Goal: Task Accomplishment & Management: Use online tool/utility

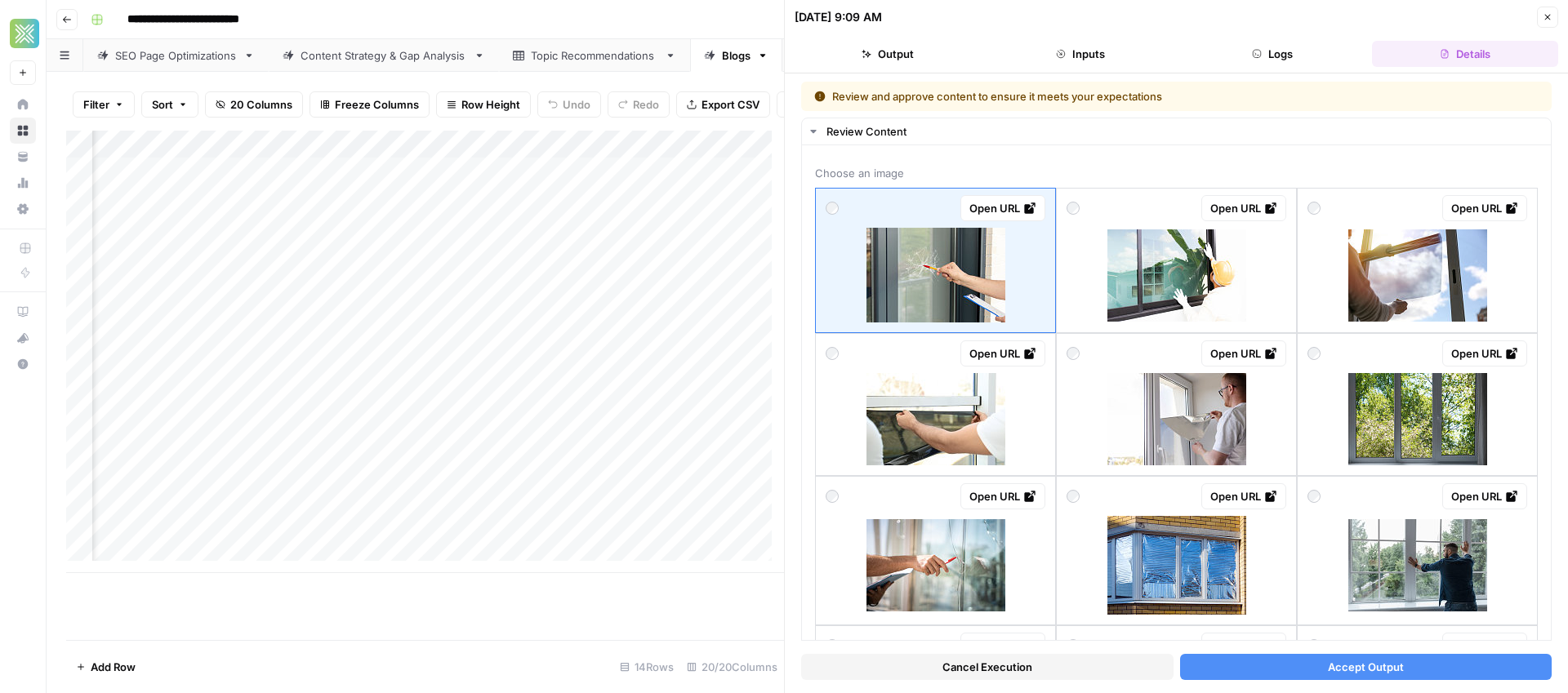
scroll to position [3, 2025]
click at [502, 401] on div "Add Column" at bounding box center [424, 351] width 717 height 442
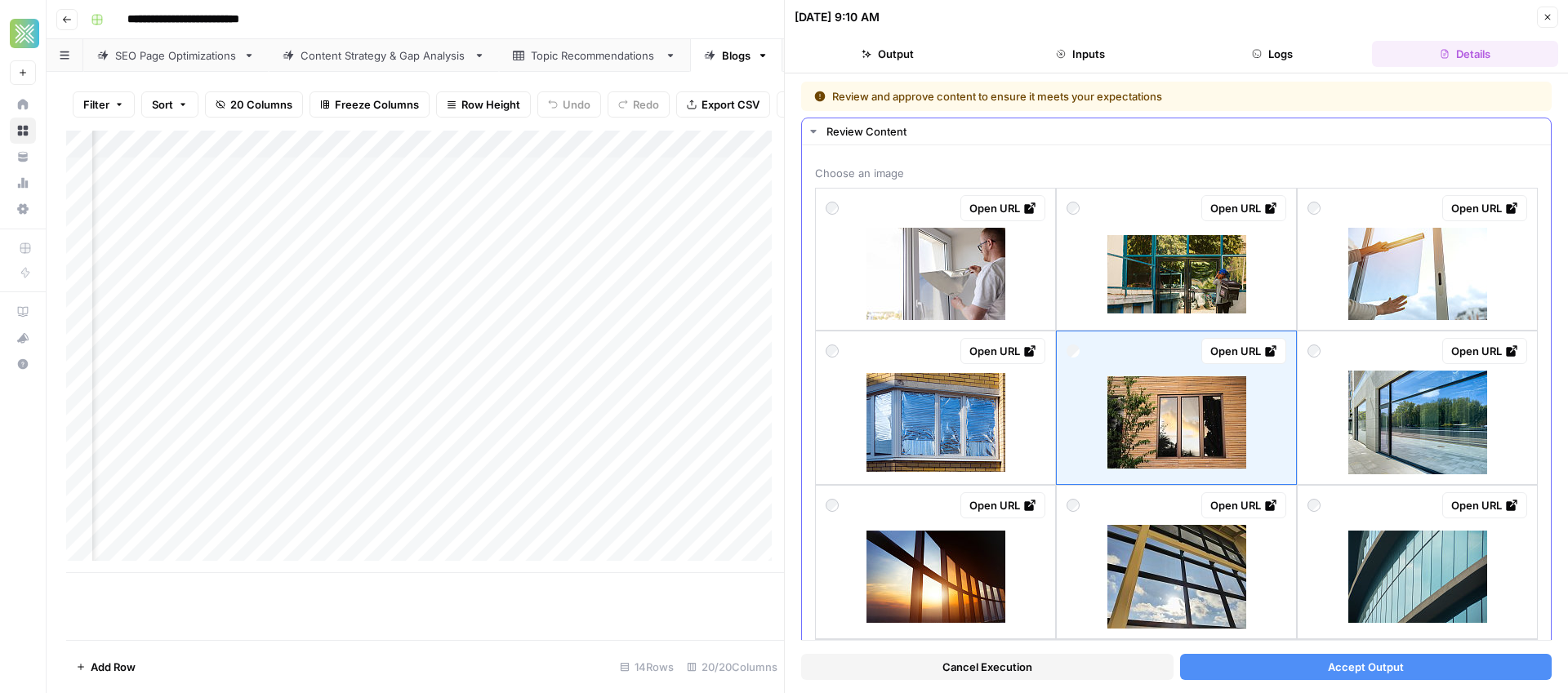
scroll to position [3, 0]
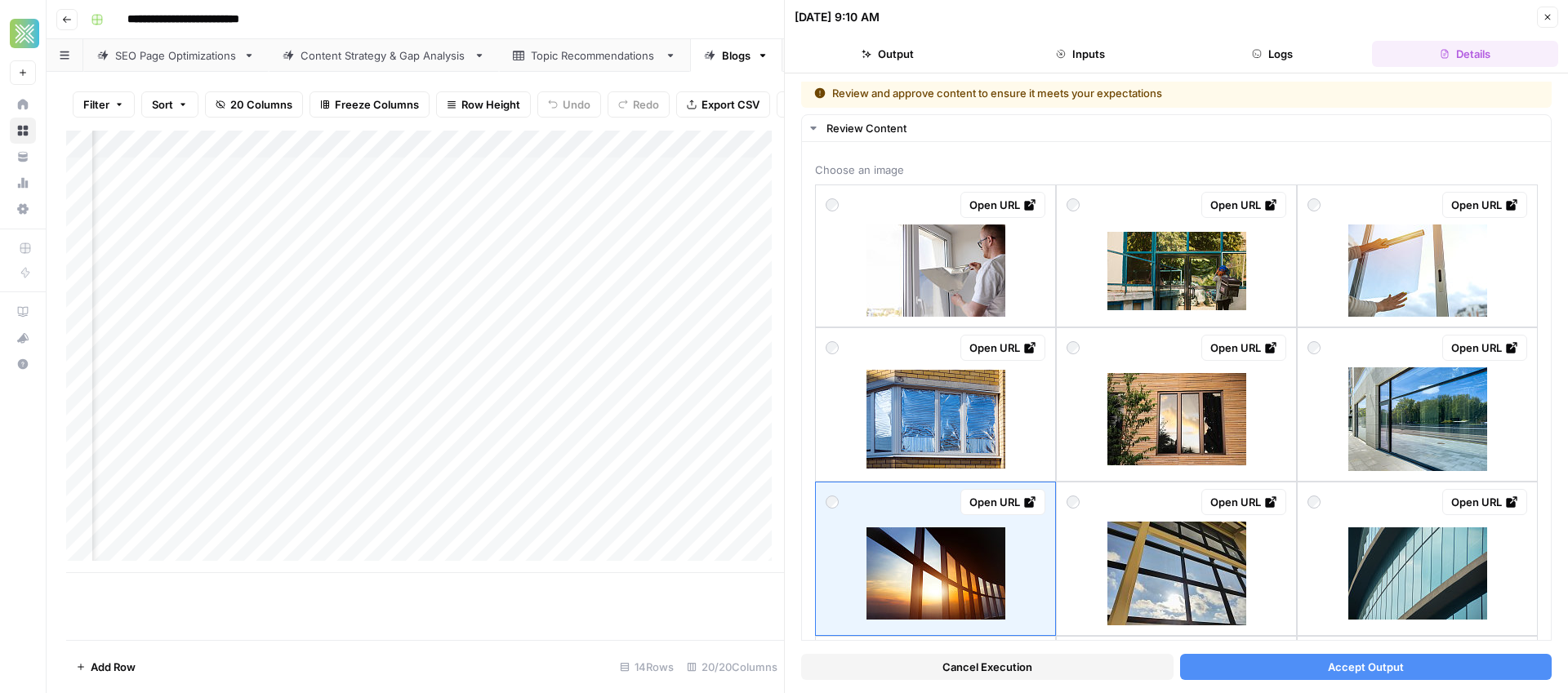
click at [1335, 664] on span "Accept Output" at bounding box center [1365, 666] width 76 height 16
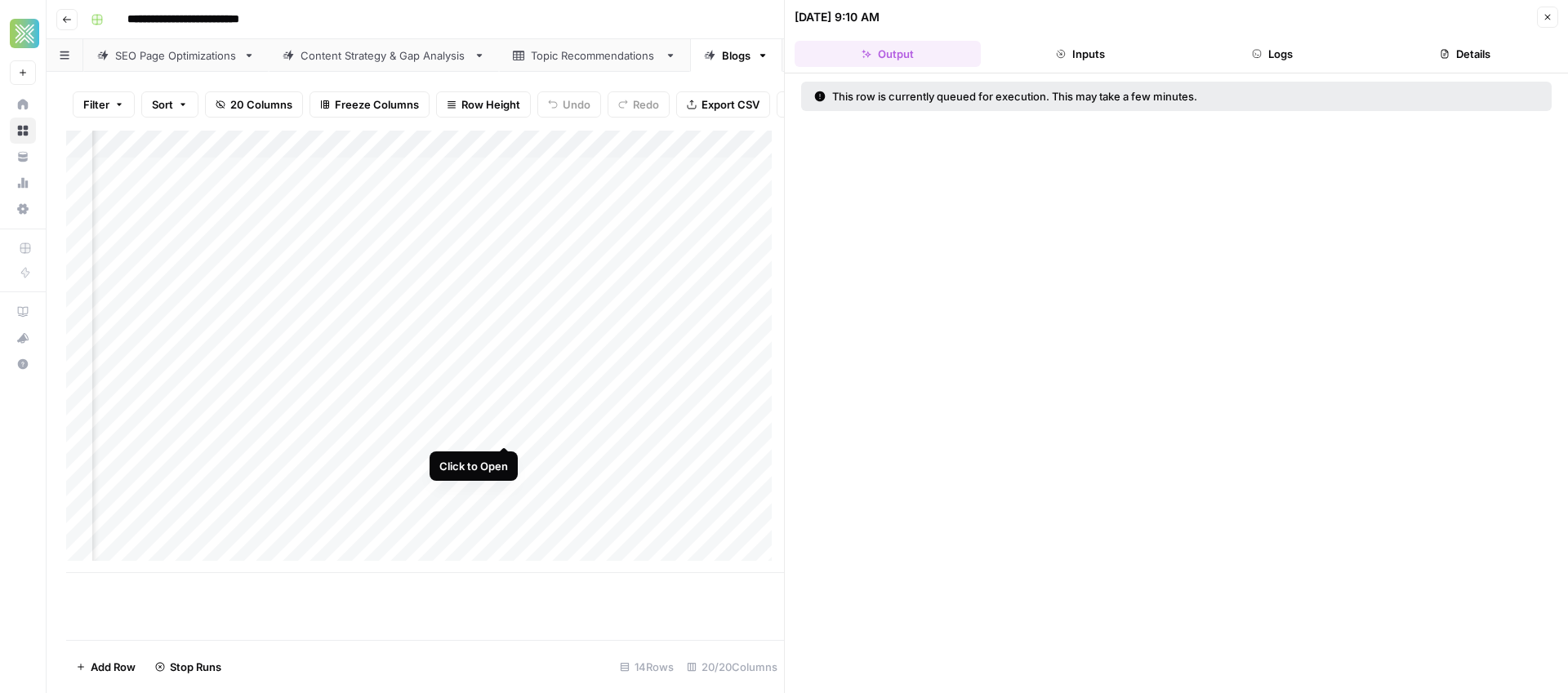
click at [502, 428] on div "Add Column" at bounding box center [424, 351] width 717 height 442
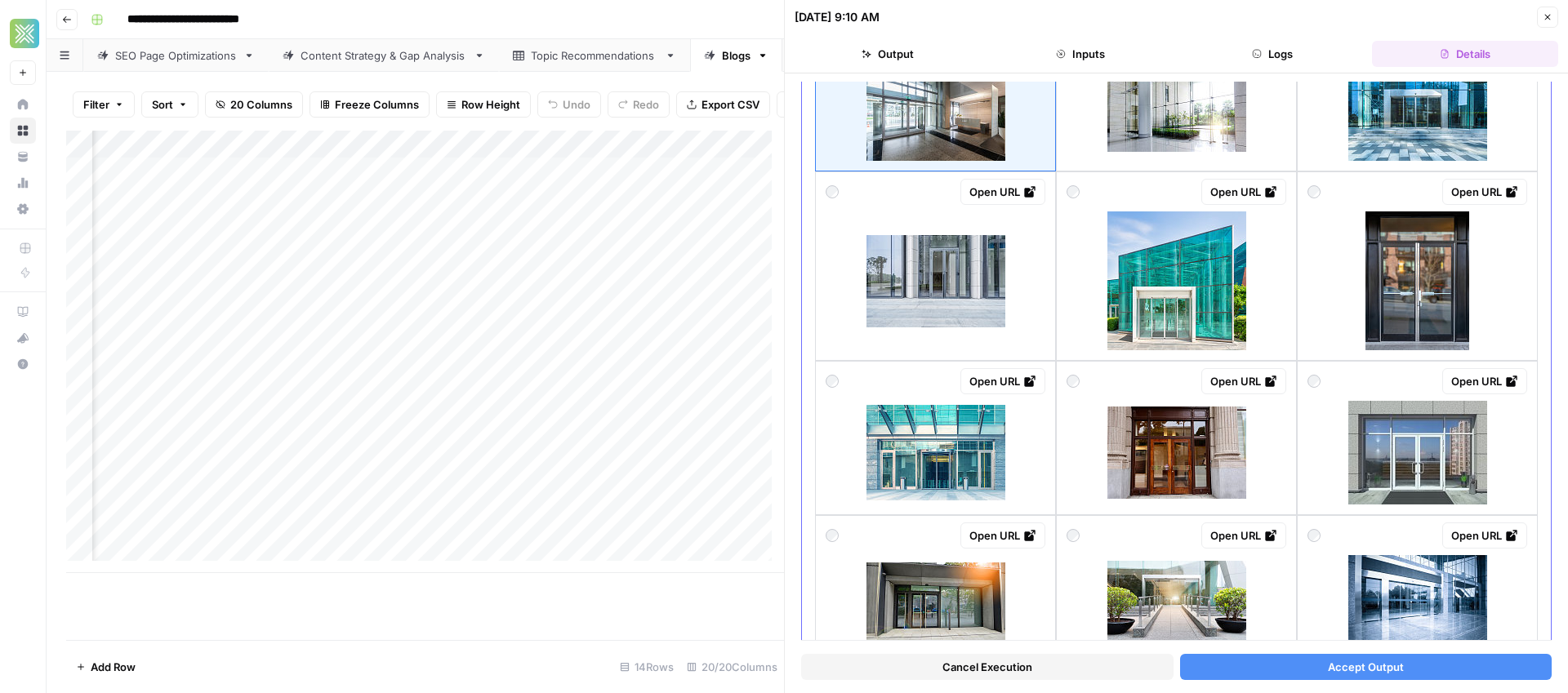
scroll to position [338, 0]
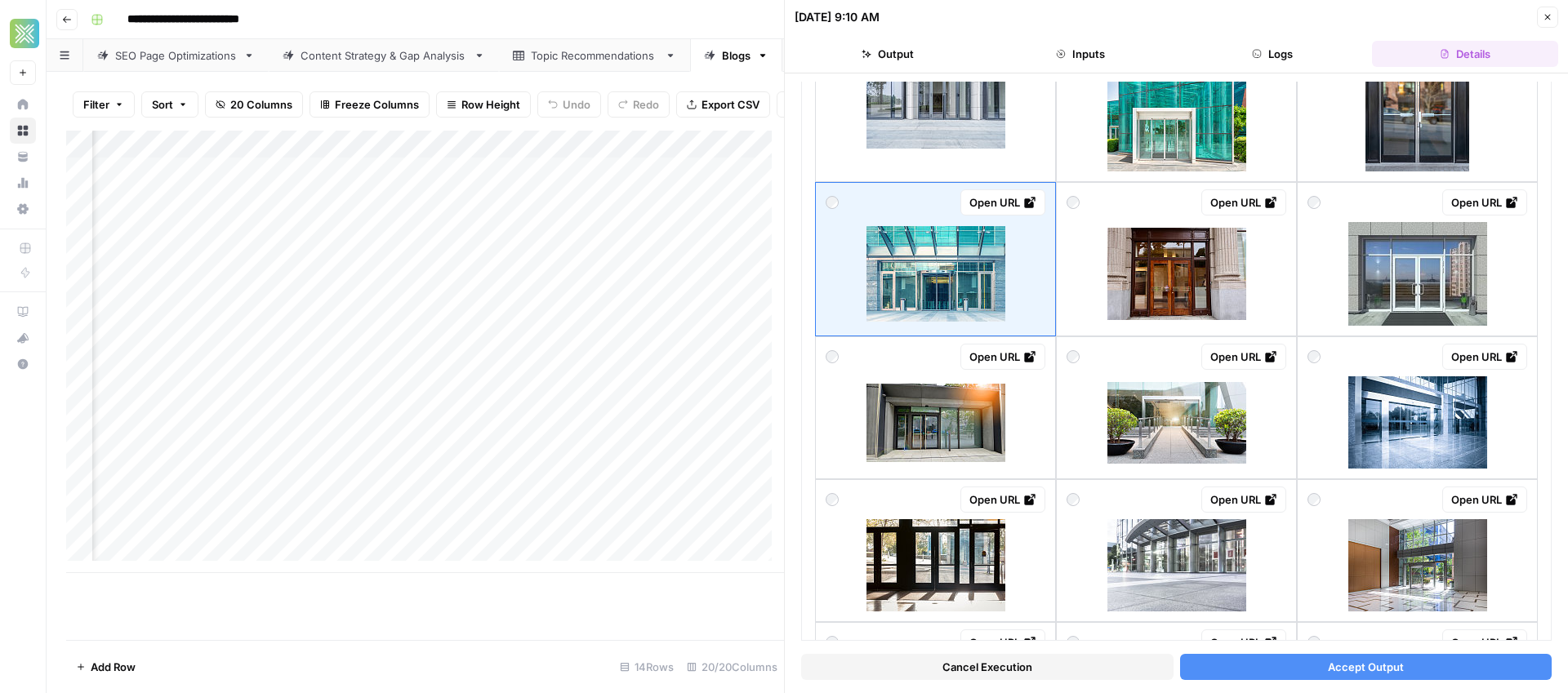
click at [1398, 668] on button "Accept Output" at bounding box center [1366, 666] width 373 height 26
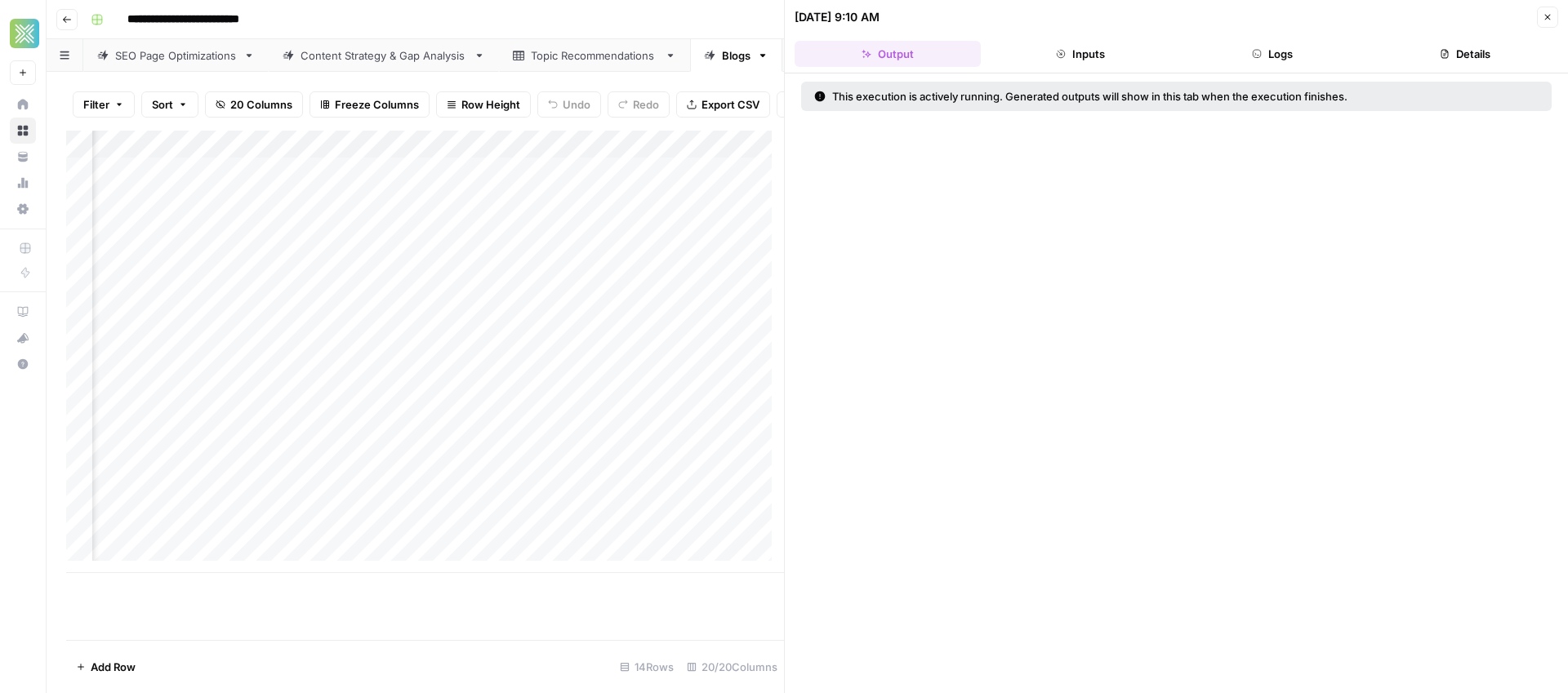
scroll to position [3, 2123]
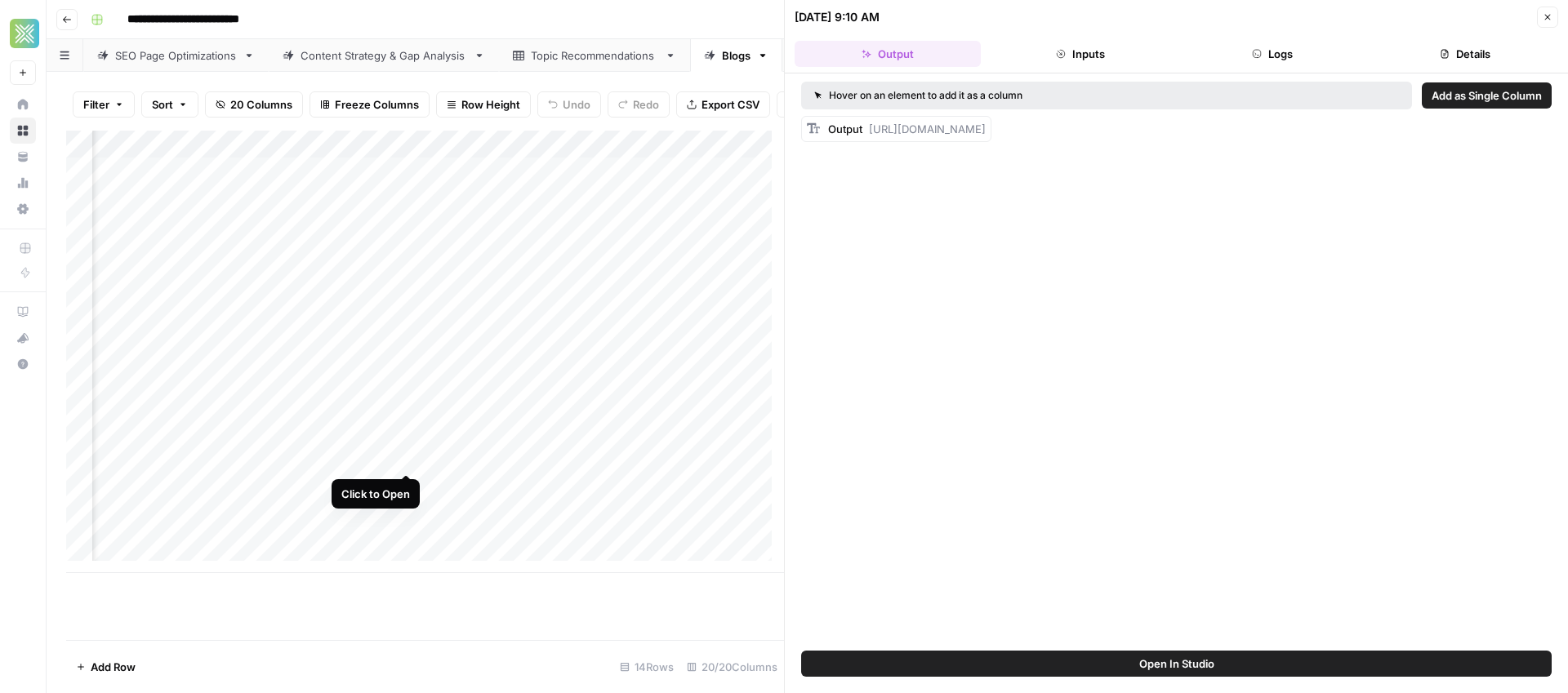
click at [406, 456] on div "Add Column" at bounding box center [424, 351] width 717 height 442
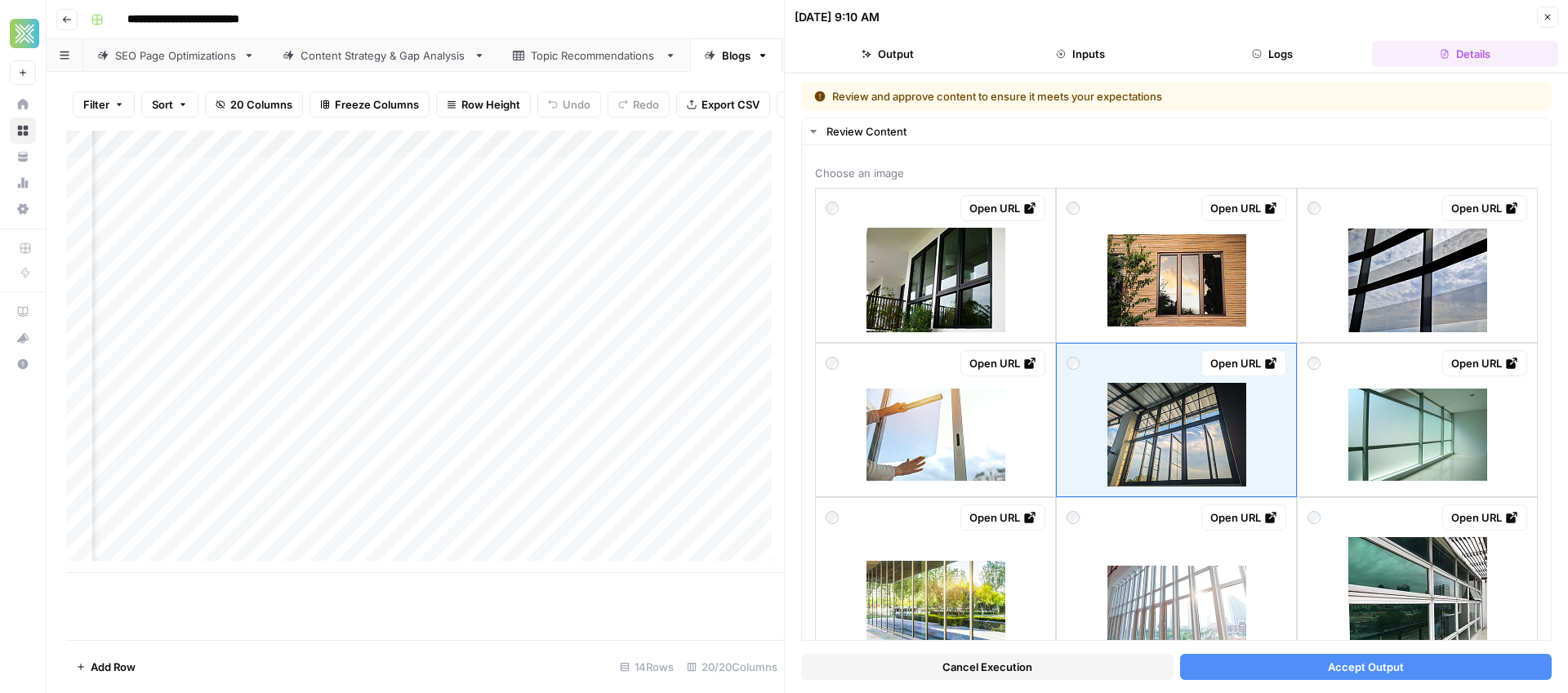
click at [1398, 668] on button "Accept Output" at bounding box center [1366, 666] width 373 height 26
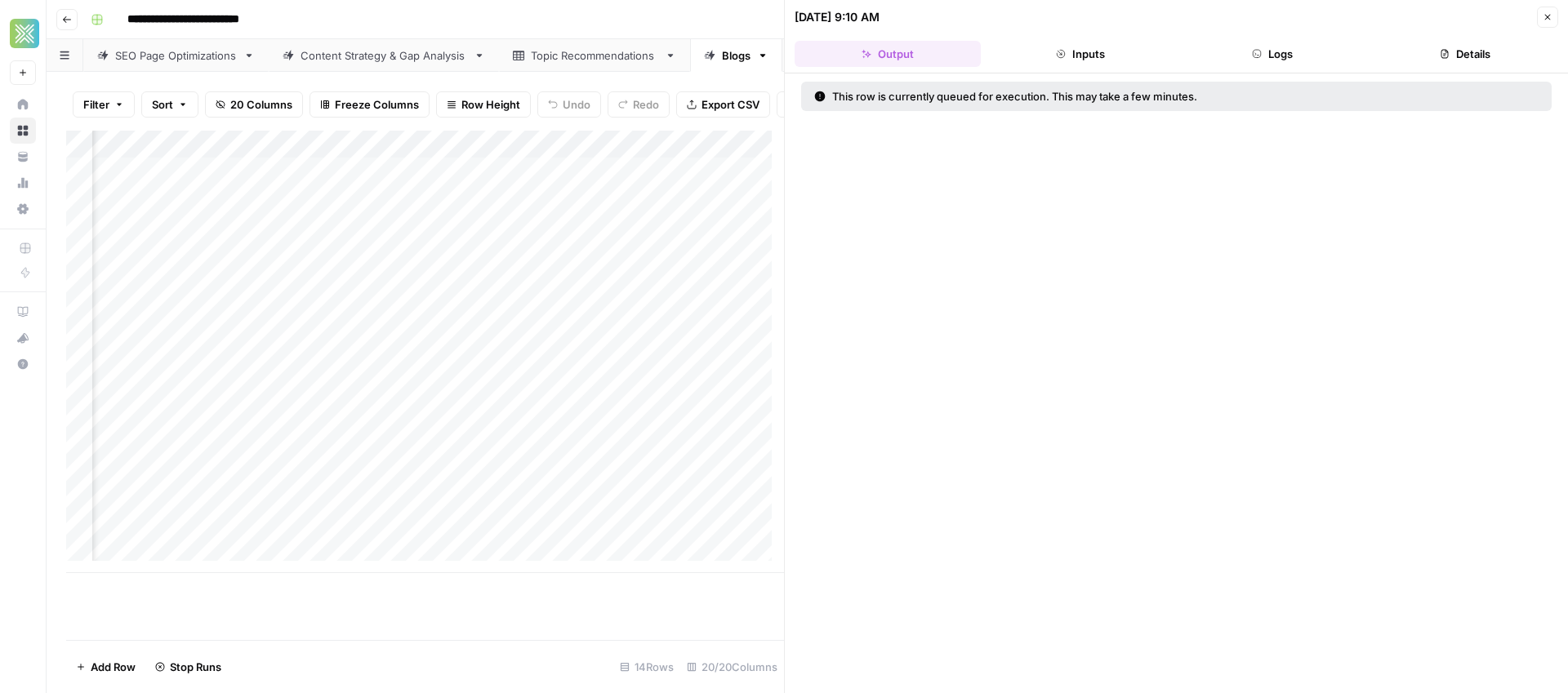
click at [411, 483] on div "Add Column" at bounding box center [424, 351] width 717 height 442
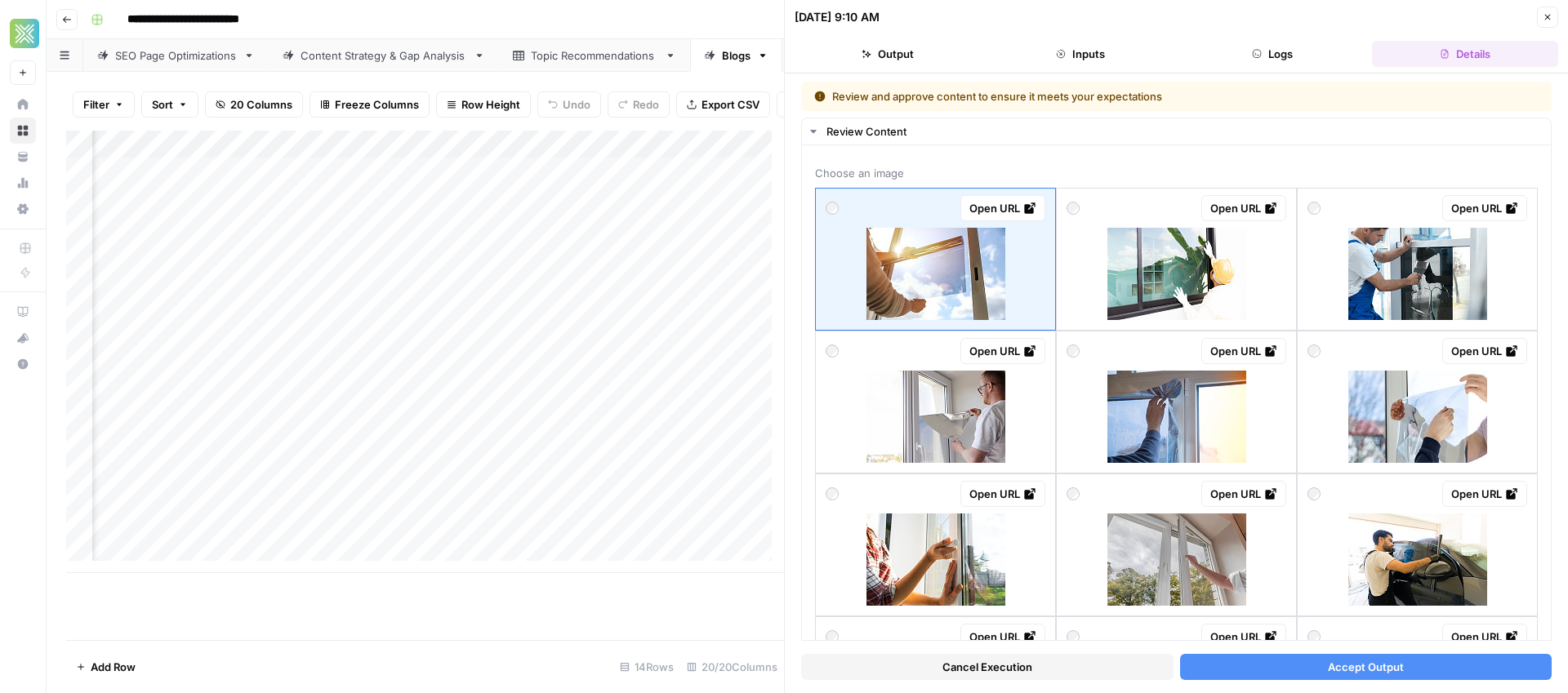
scroll to position [3, 261]
click at [223, 482] on div "Add Column" at bounding box center [424, 351] width 717 height 442
click at [281, 489] on div "Add Column" at bounding box center [424, 351] width 717 height 442
click at [281, 489] on textarea "**********" at bounding box center [276, 486] width 261 height 23
click at [548, 481] on div "Add Column" at bounding box center [424, 351] width 717 height 442
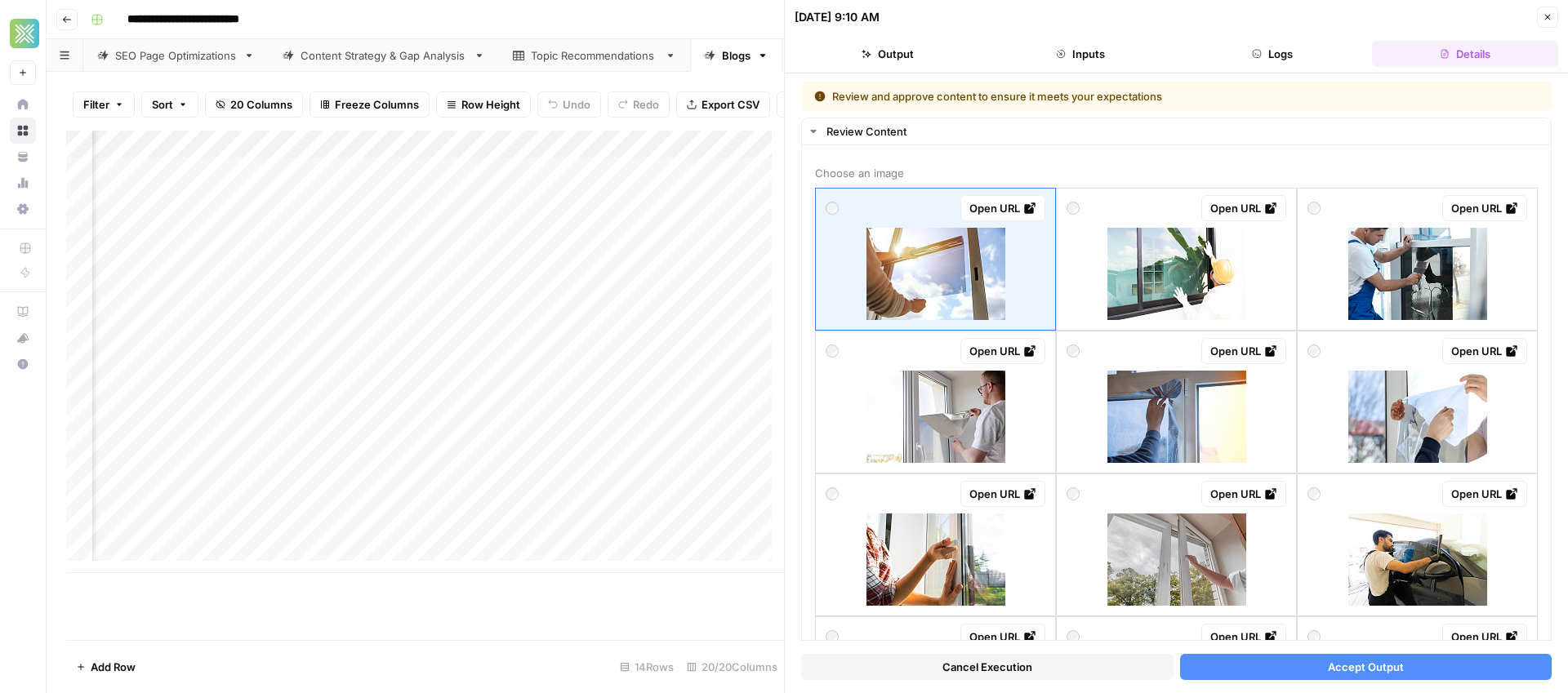
scroll to position [3, 1927]
click at [603, 486] on div "Add Column" at bounding box center [424, 351] width 717 height 442
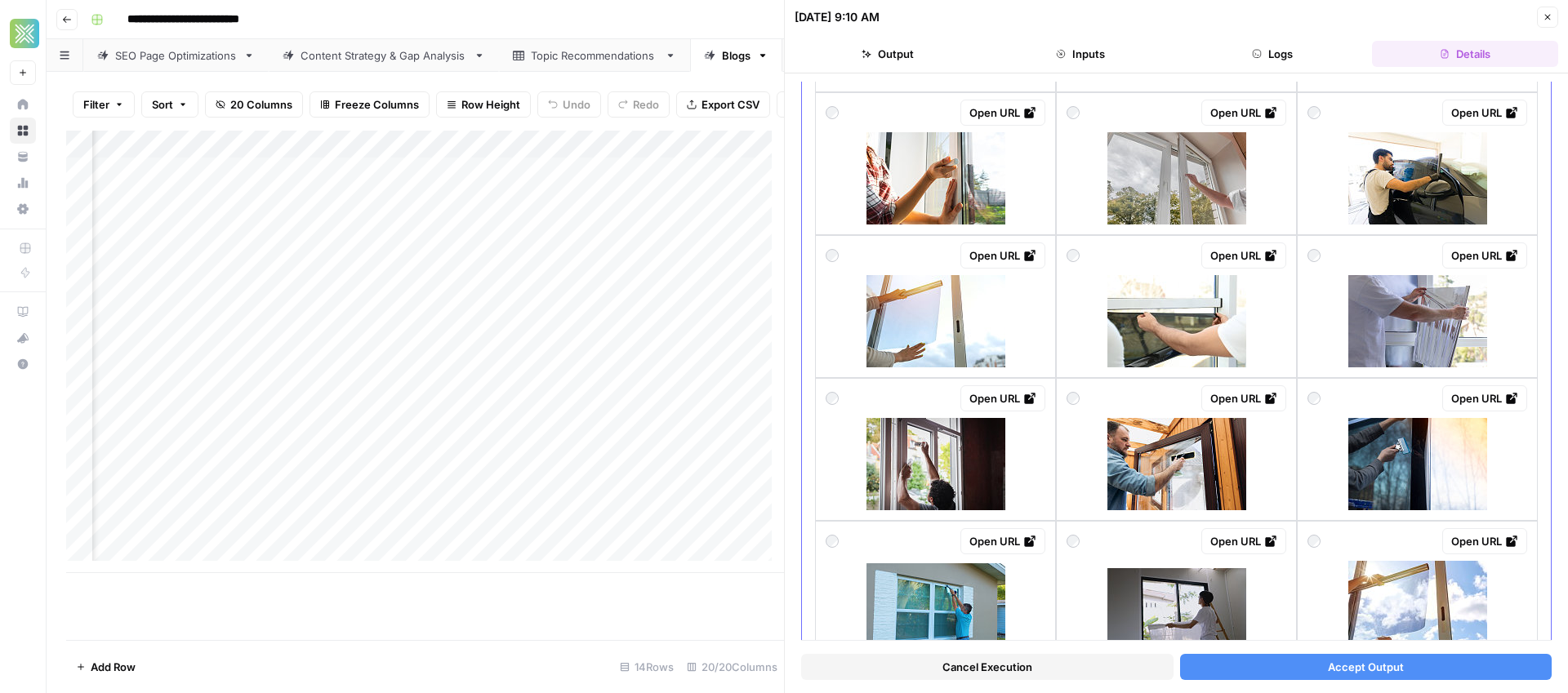
scroll to position [399, 0]
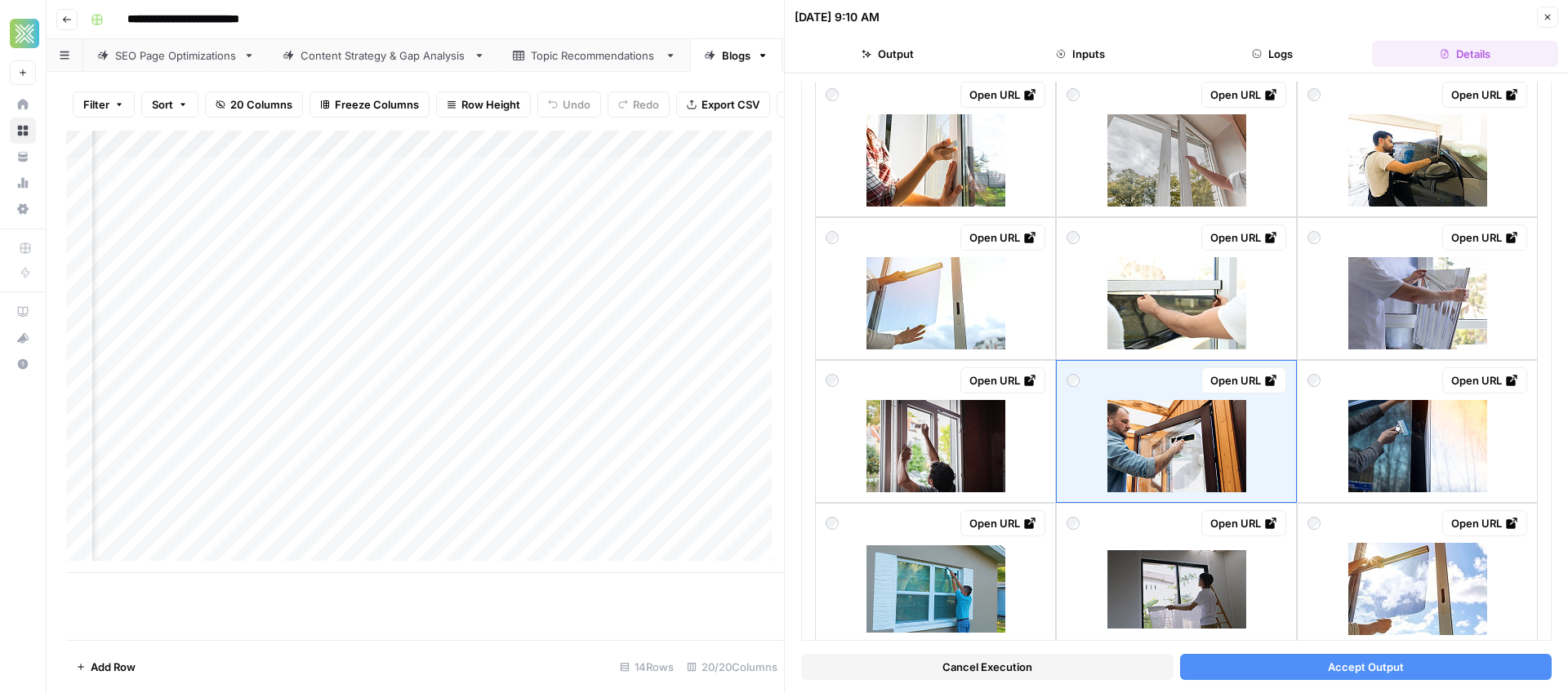
click at [1331, 665] on span "Accept Output" at bounding box center [1365, 666] width 76 height 16
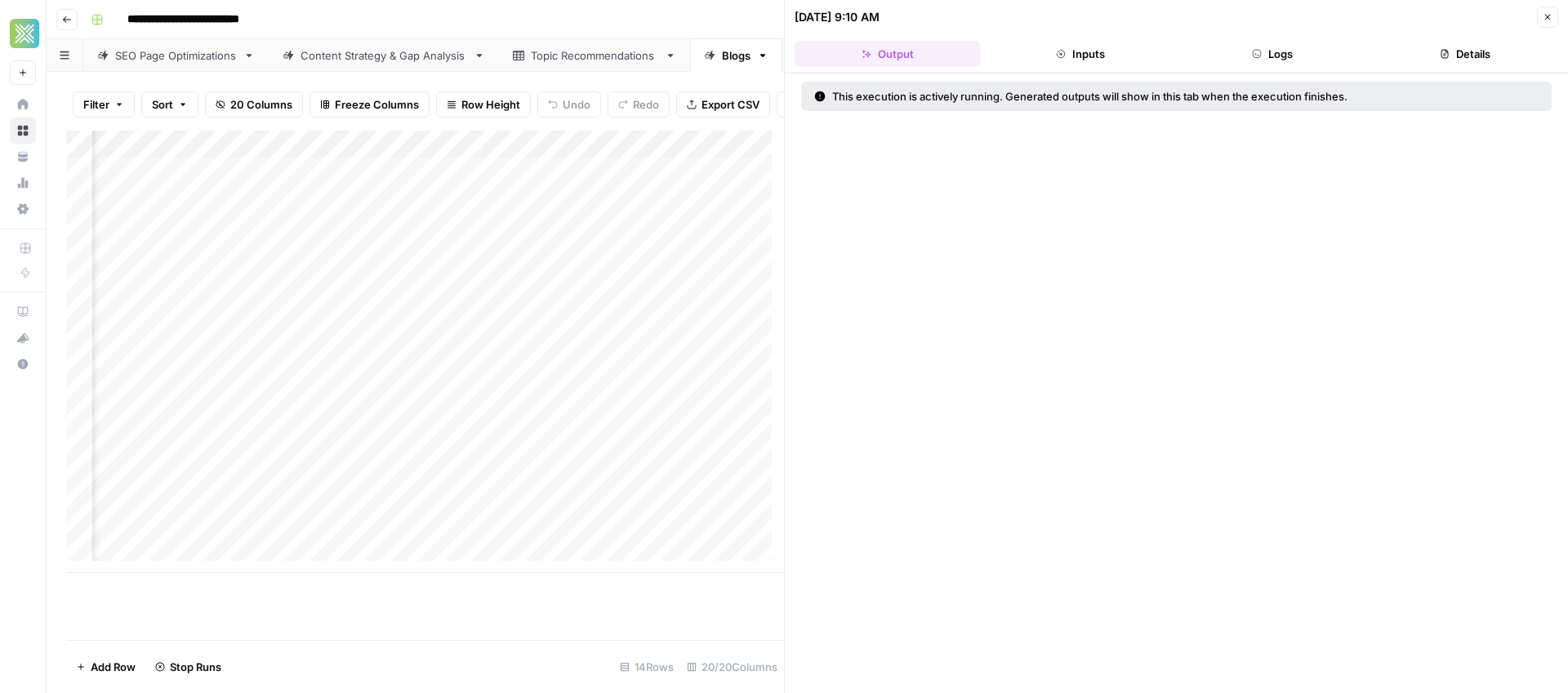
scroll to position [3, 2057]
click at [468, 513] on div "Add Column" at bounding box center [424, 351] width 717 height 442
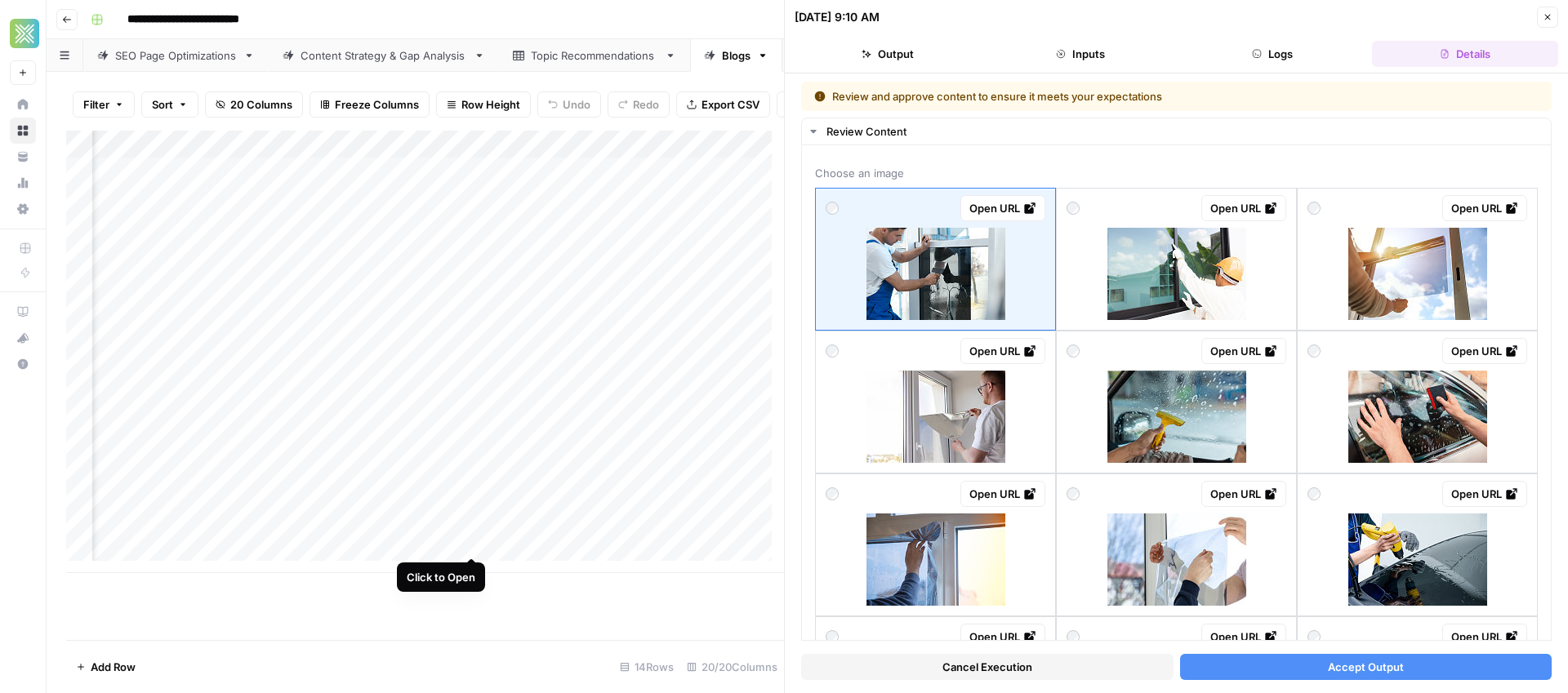
click at [473, 538] on div "Add Column" at bounding box center [424, 351] width 717 height 442
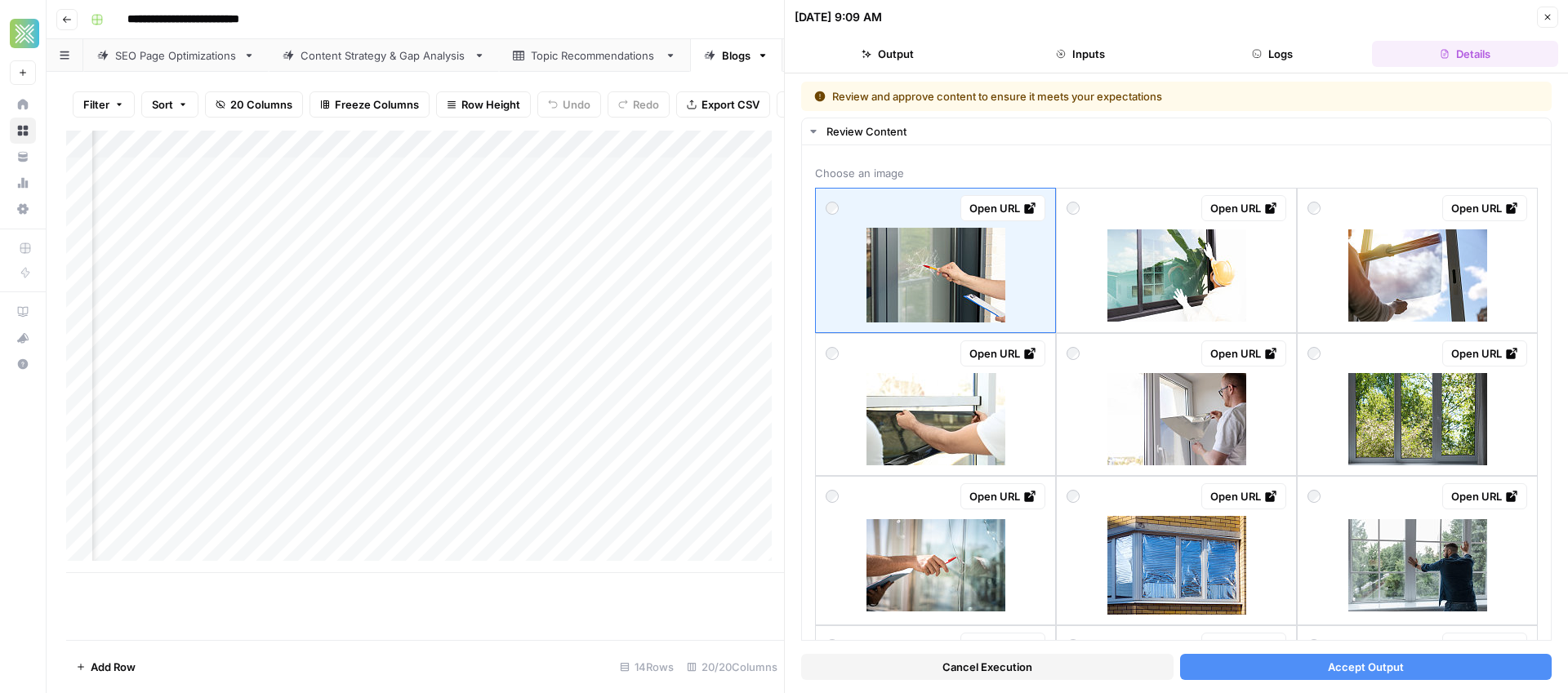
scroll to position [0, 182]
click at [317, 320] on div "Add Column" at bounding box center [424, 351] width 717 height 442
click at [352, 319] on div "Add Column" at bounding box center [424, 351] width 717 height 442
click at [352, 319] on textarea "**********" at bounding box center [354, 324] width 261 height 23
click at [356, 324] on textarea "**********" at bounding box center [354, 324] width 261 height 23
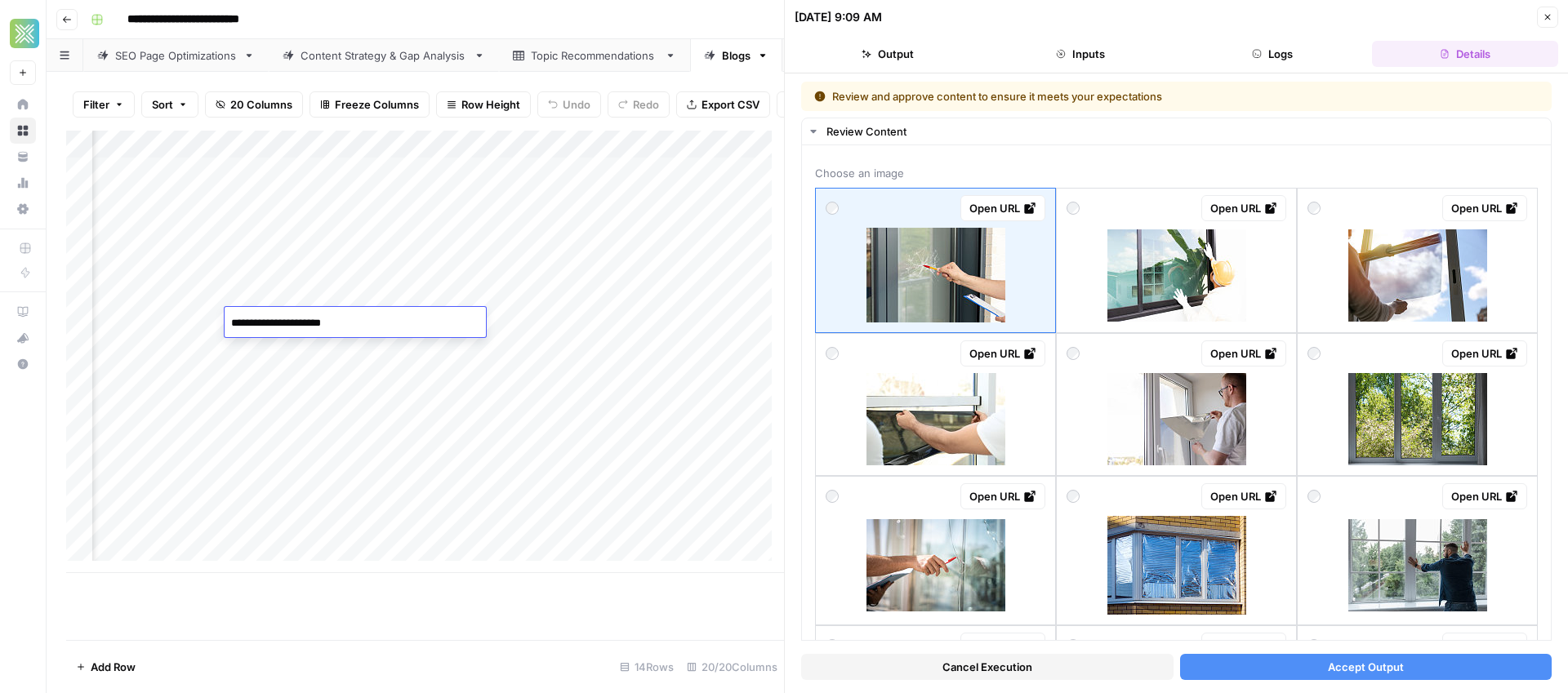
drag, startPoint x: 341, startPoint y: 324, endPoint x: 224, endPoint y: 320, distance: 117.1
click at [224, 320] on textarea "**********" at bounding box center [354, 324] width 261 height 23
click at [482, 361] on div "Add Column" at bounding box center [424, 351] width 717 height 442
click at [338, 321] on div "Add Column" at bounding box center [424, 351] width 717 height 442
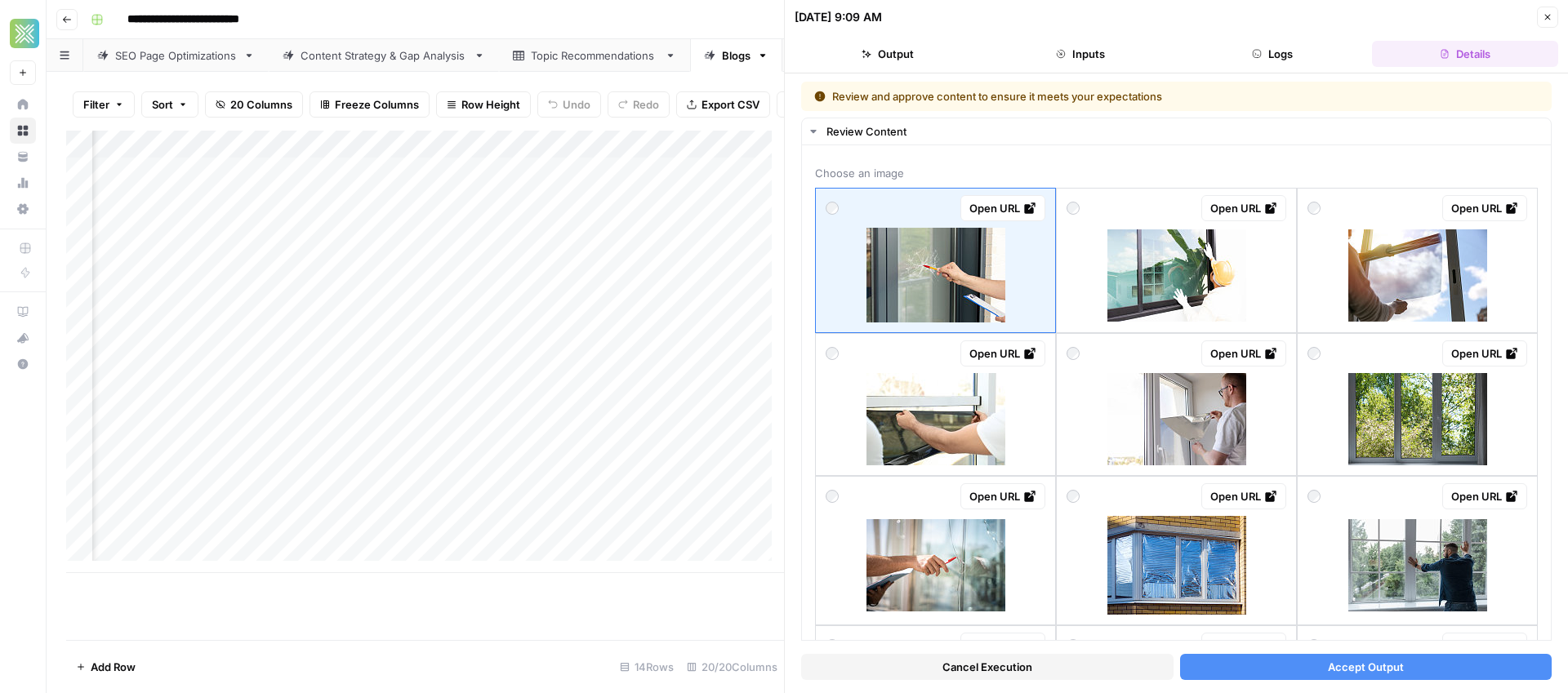
click at [338, 321] on div "Add Column" at bounding box center [424, 351] width 717 height 442
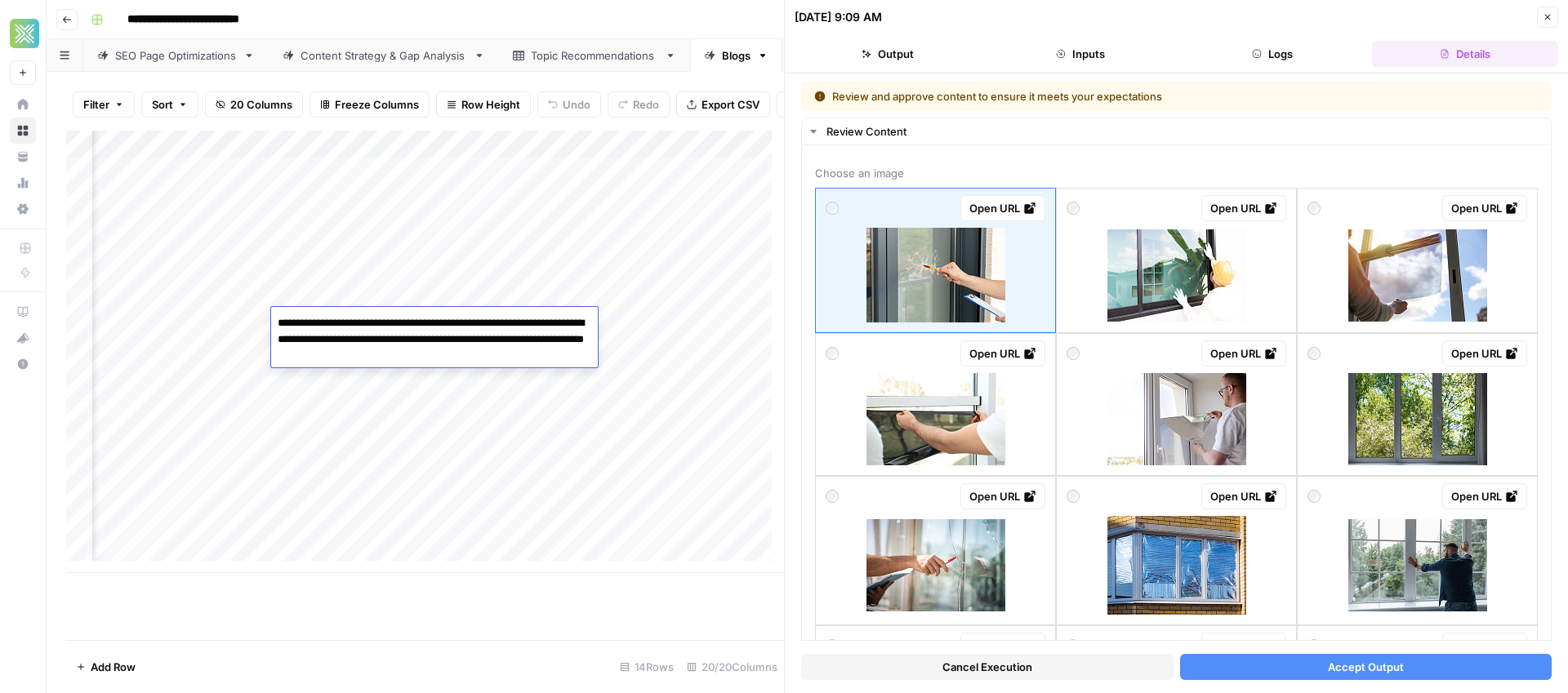
click at [338, 321] on textarea "**********" at bounding box center [434, 340] width 327 height 56
click at [636, 488] on div "Add Column" at bounding box center [424, 351] width 717 height 442
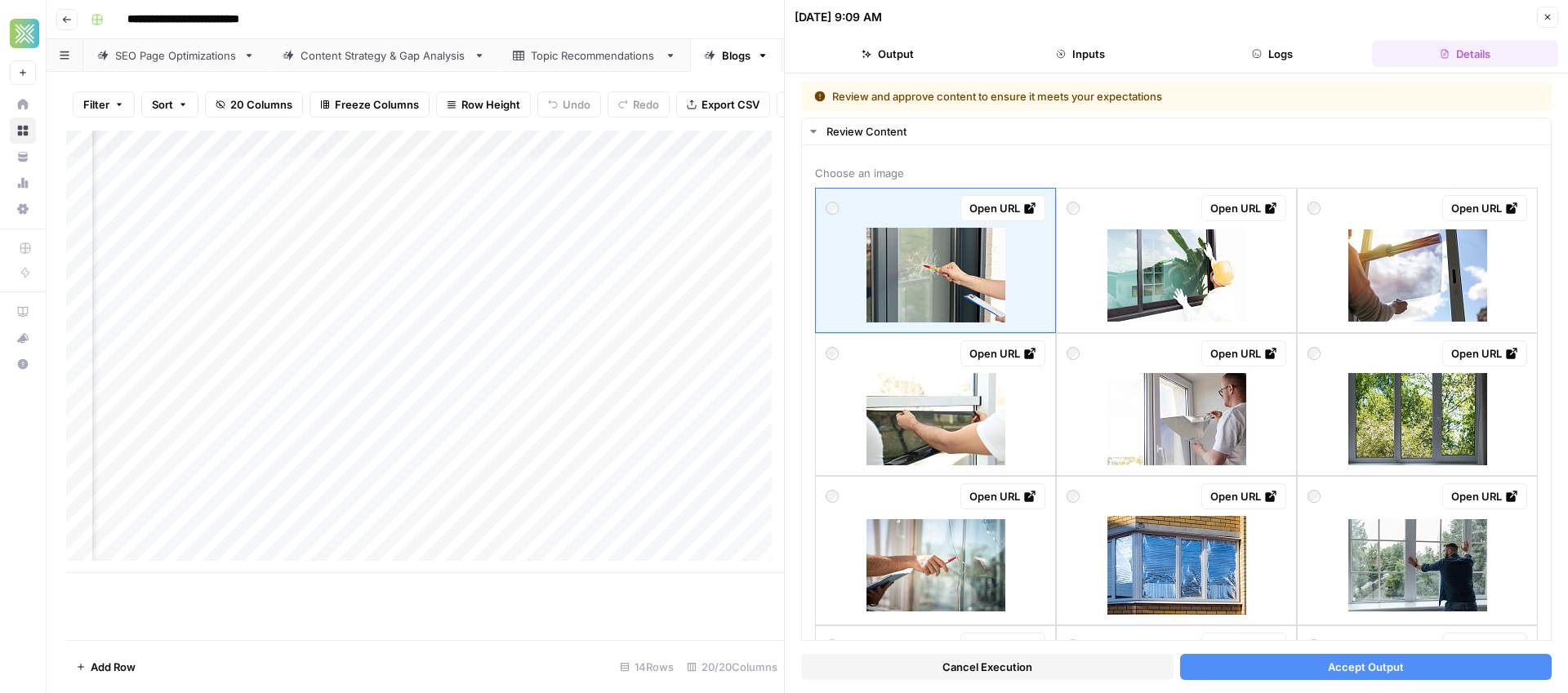
scroll to position [0, 2142]
click at [535, 324] on div "Add Column" at bounding box center [424, 351] width 717 height 442
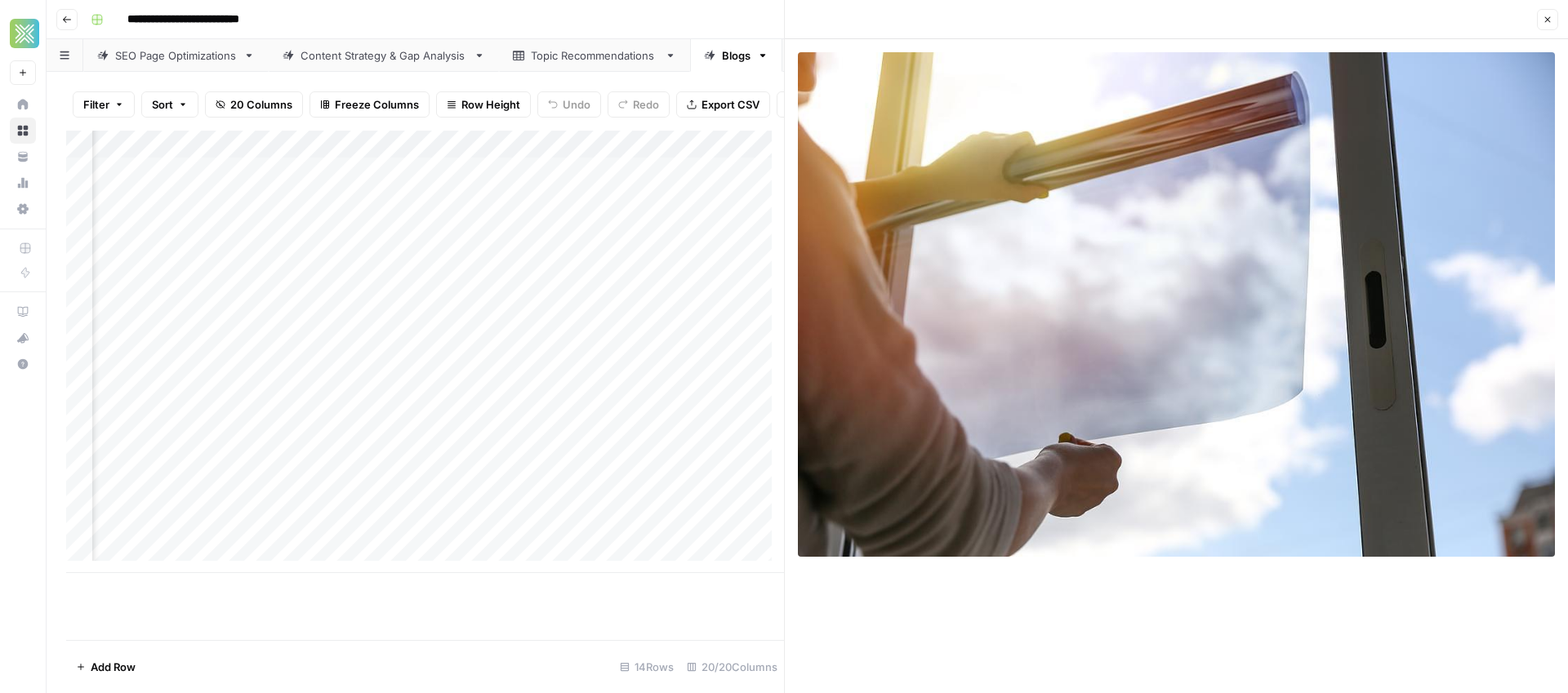
click at [1543, 24] on icon "button" at bounding box center [1547, 19] width 10 height 10
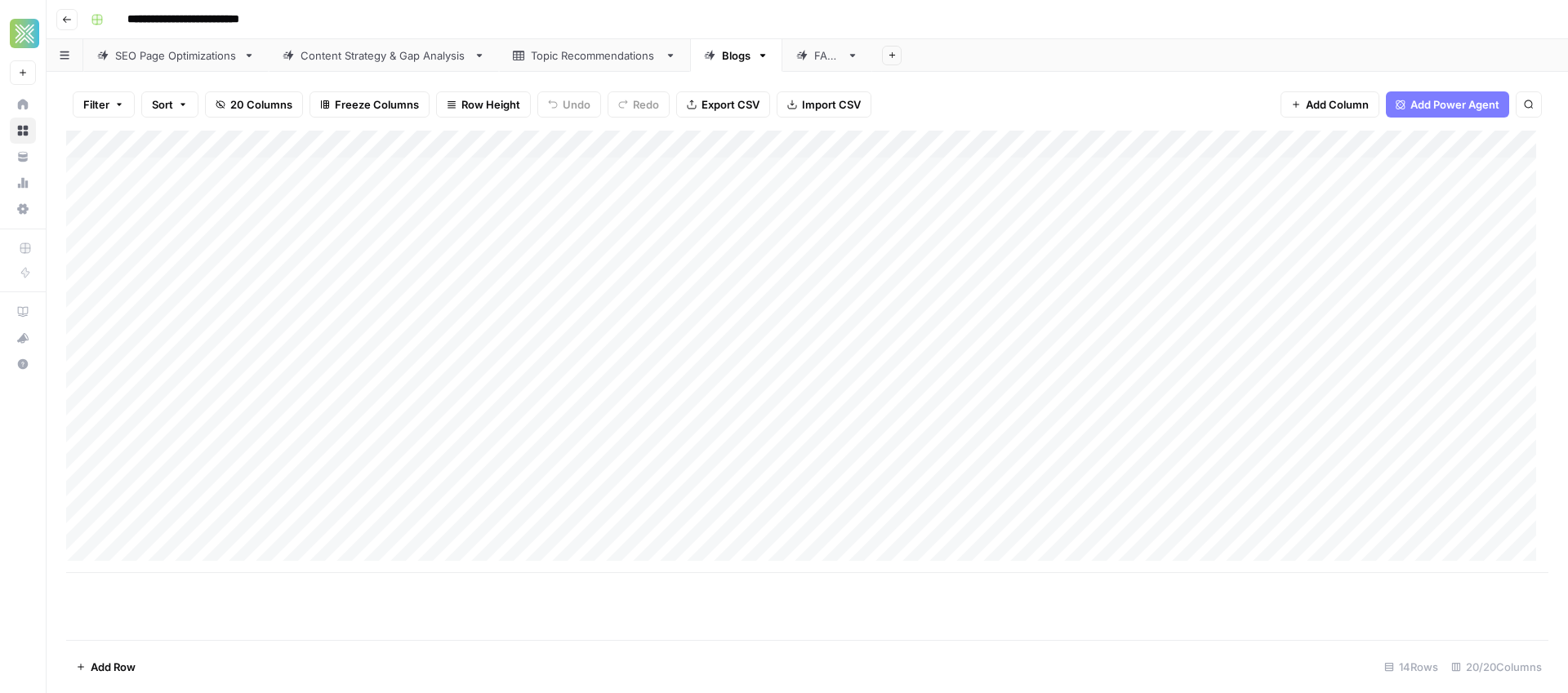
click at [505, 334] on div "Add Column" at bounding box center [807, 351] width 1482 height 442
click at [505, 334] on body "**********" at bounding box center [784, 346] width 1568 height 693
drag, startPoint x: 526, startPoint y: 346, endPoint x: 396, endPoint y: 335, distance: 130.5
click at [396, 335] on body "**********" at bounding box center [784, 346] width 1568 height 693
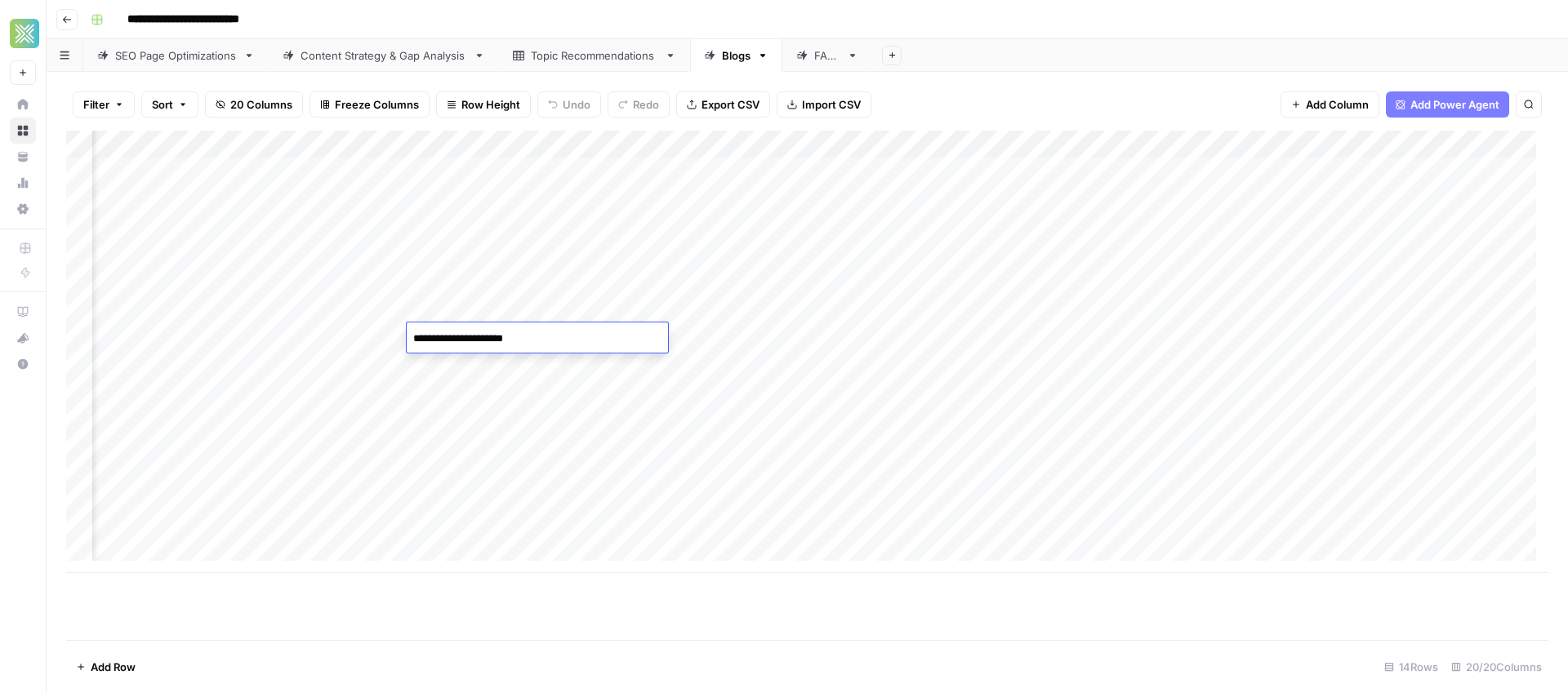
scroll to position [0, 523]
click at [1092, 342] on div "Add Column" at bounding box center [807, 351] width 1482 height 442
click at [866, 334] on div "Add Column" at bounding box center [807, 351] width 1482 height 442
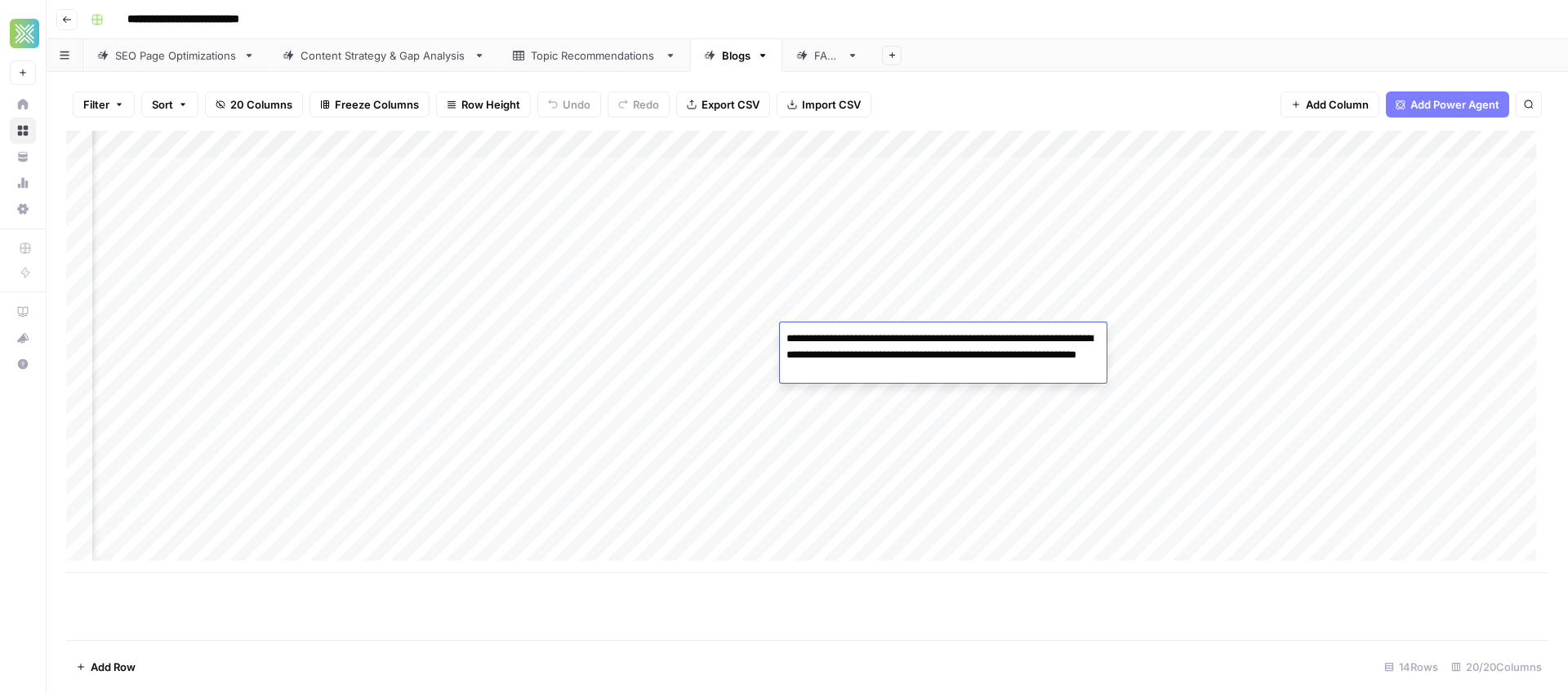
click at [866, 334] on textarea "**********" at bounding box center [943, 355] width 327 height 56
click at [868, 341] on textarea "**********" at bounding box center [943, 355] width 327 height 56
